Goal: Register for event/course

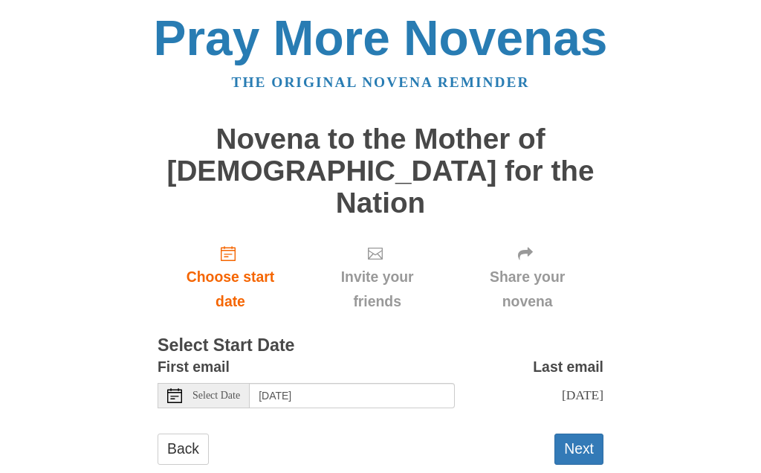
click at [218, 390] on span "Select Date" at bounding box center [216, 395] width 48 height 10
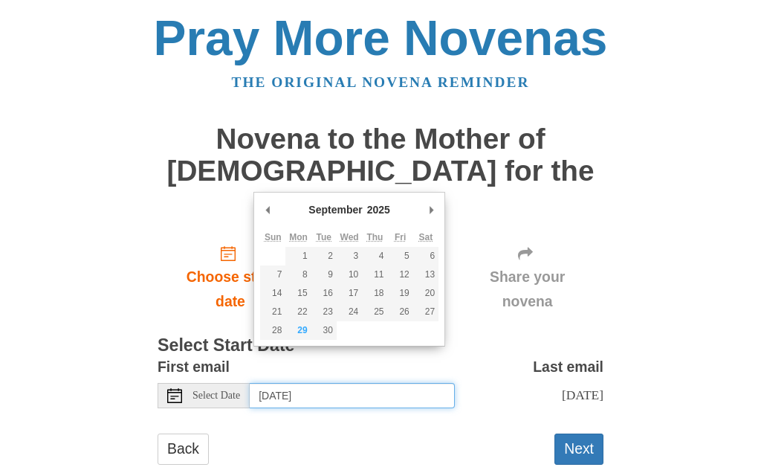
type input "Monday, September 29th"
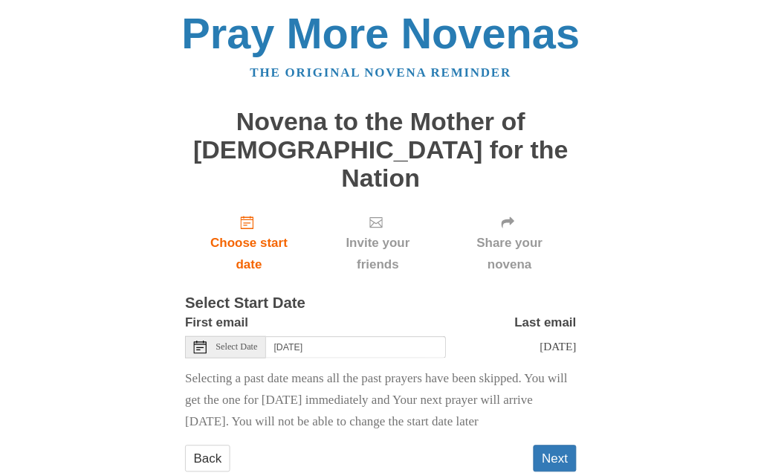
scroll to position [69, 0]
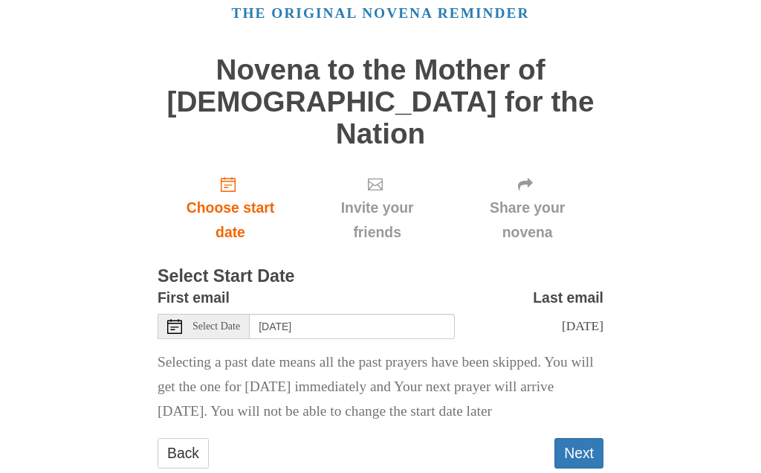
click at [584, 438] on button "Next" at bounding box center [578, 453] width 49 height 30
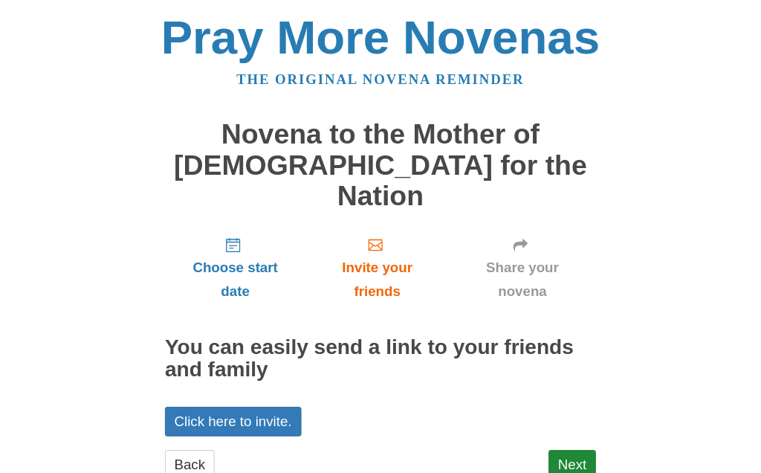
scroll to position [29, 0]
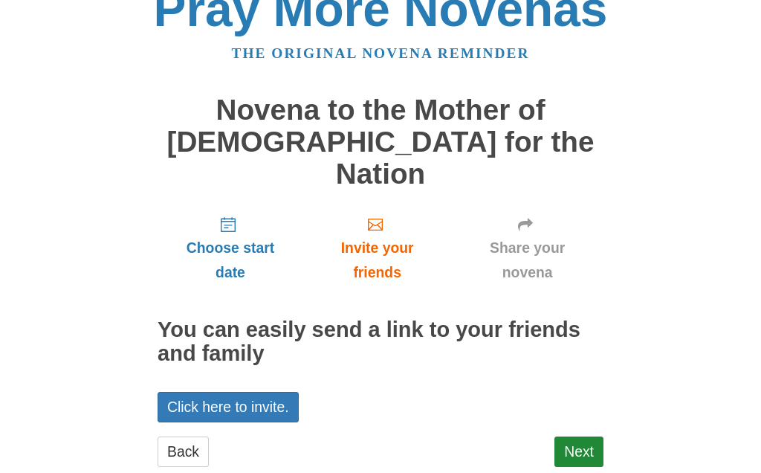
click at [586, 436] on link "Next" at bounding box center [578, 451] width 49 height 30
click at [273, 392] on link "Click here to invite." at bounding box center [228, 407] width 141 height 30
click at [587, 436] on link "Next" at bounding box center [578, 451] width 49 height 30
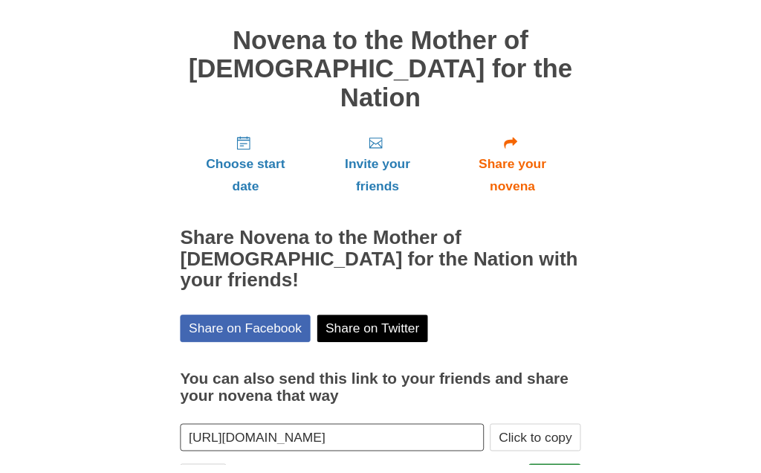
scroll to position [149, 0]
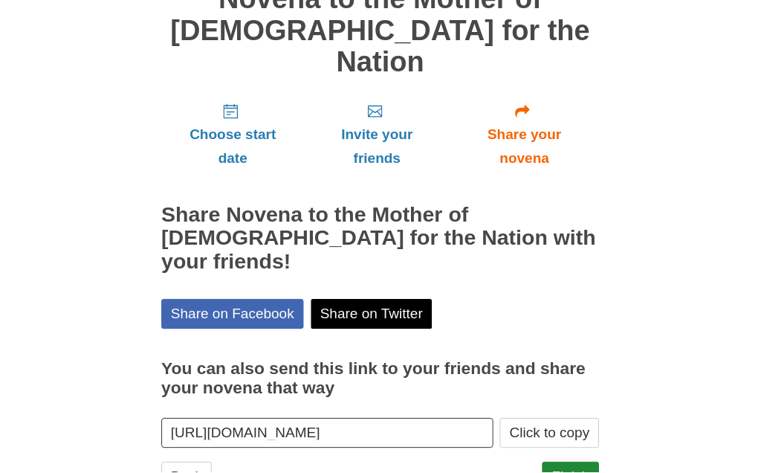
scroll to position [145, 0]
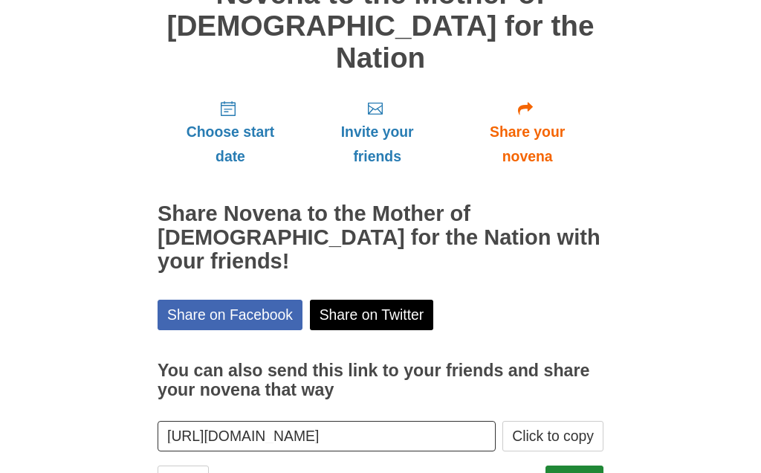
click at [267, 299] on link "Share on Facebook" at bounding box center [230, 314] width 145 height 30
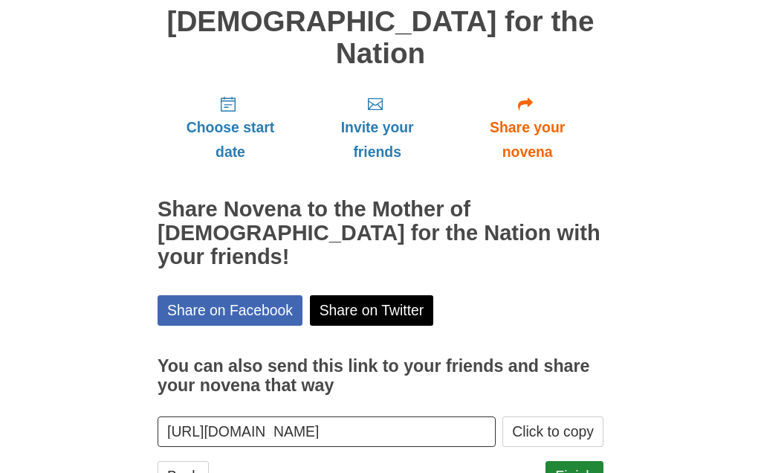
click at [584, 461] on link "Finish" at bounding box center [574, 476] width 58 height 30
